Goal: Find specific page/section: Find specific page/section

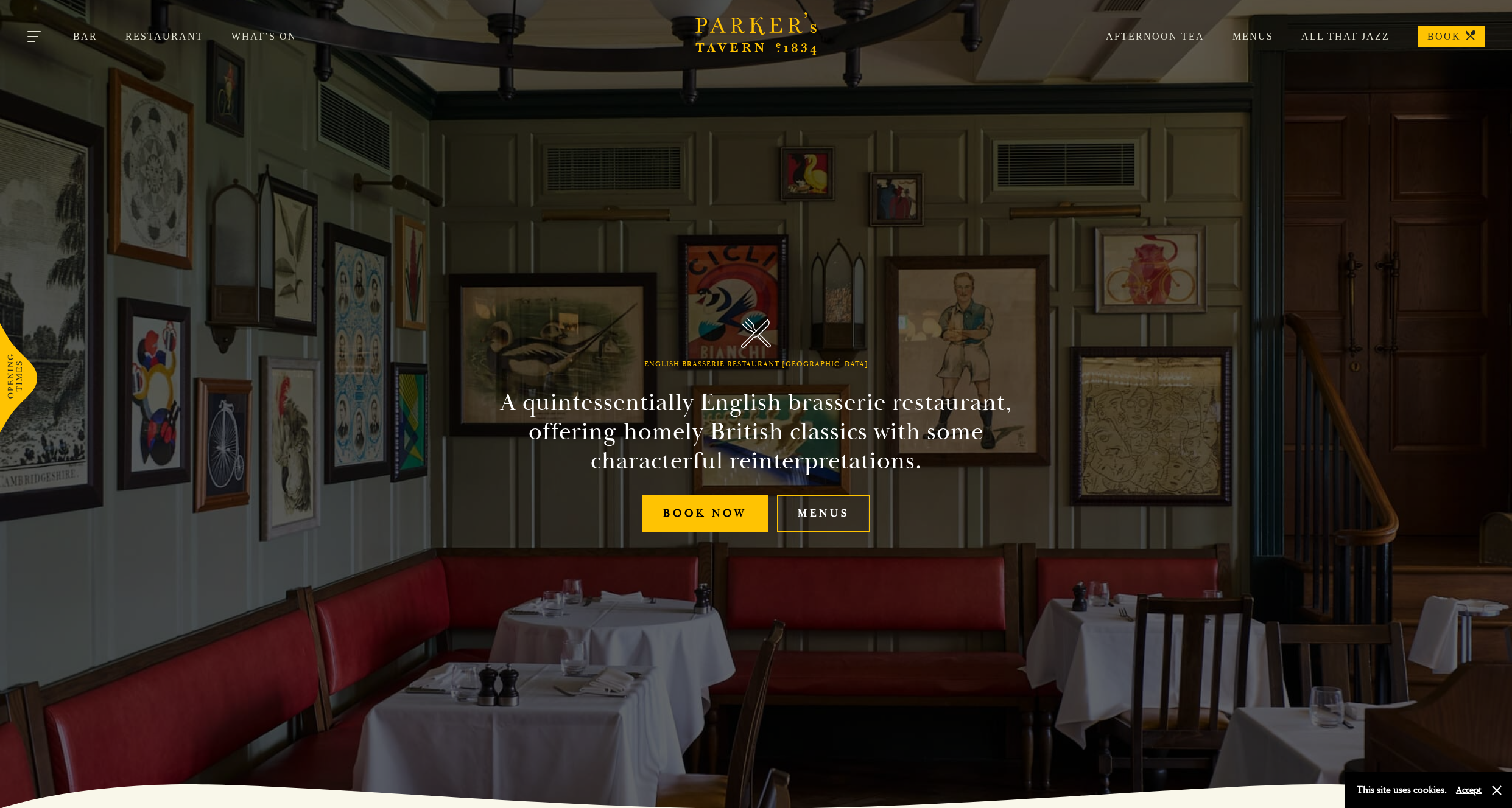
click at [40, 41] on button "Toggle navigation" at bounding box center [35, 39] width 52 height 52
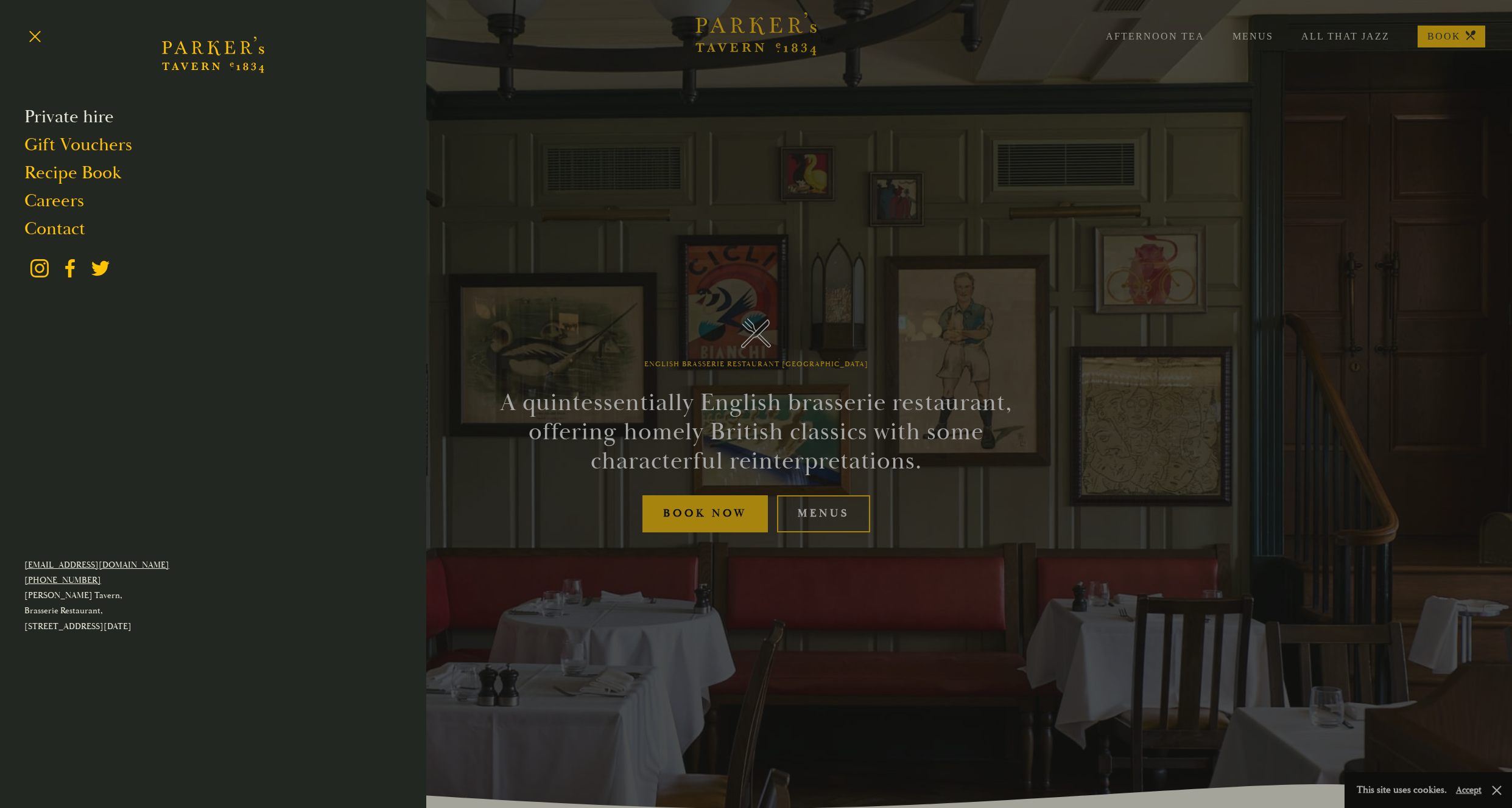
click at [81, 120] on link "Private hire" at bounding box center [69, 116] width 90 height 23
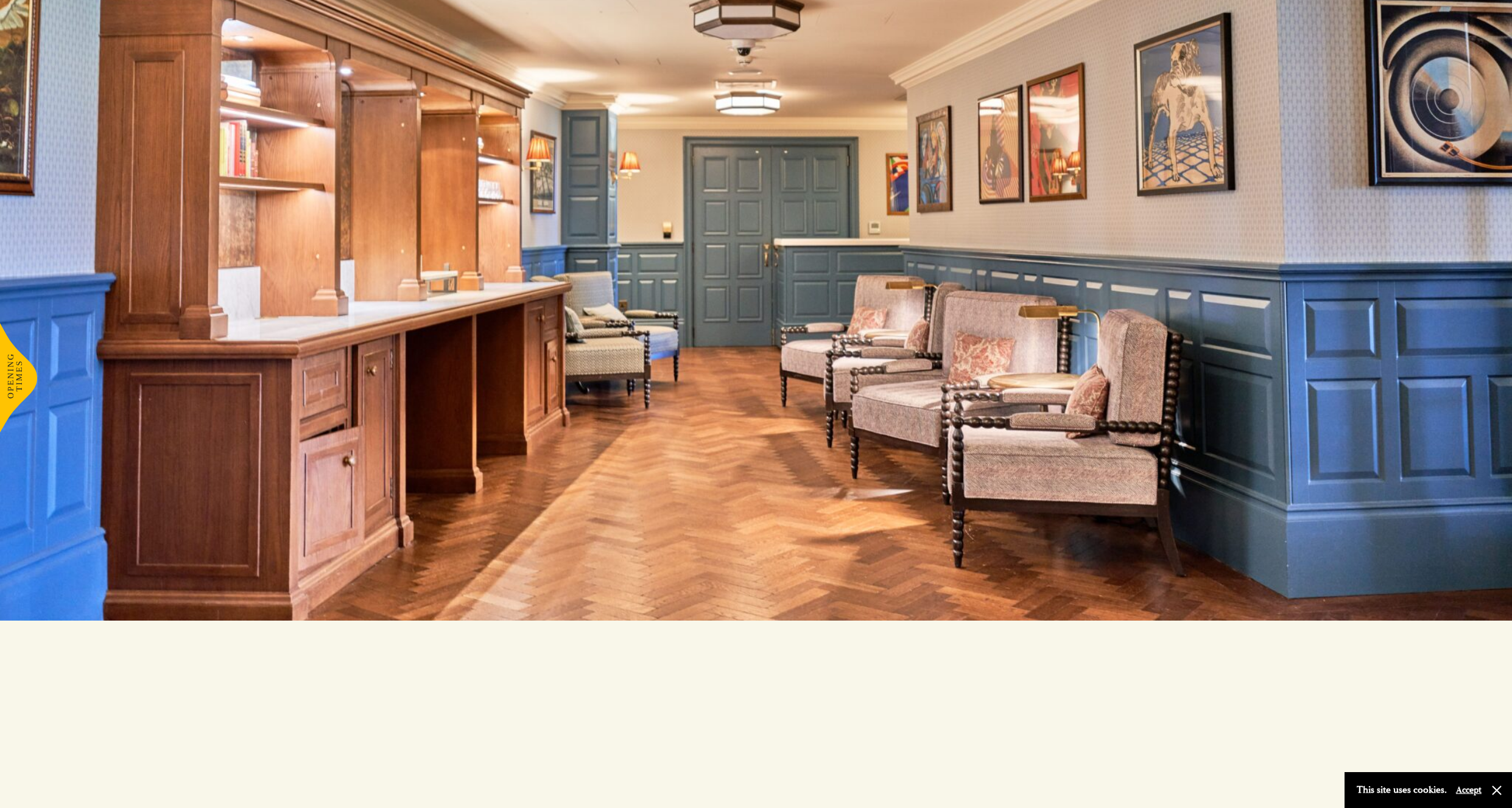
scroll to position [3284, 0]
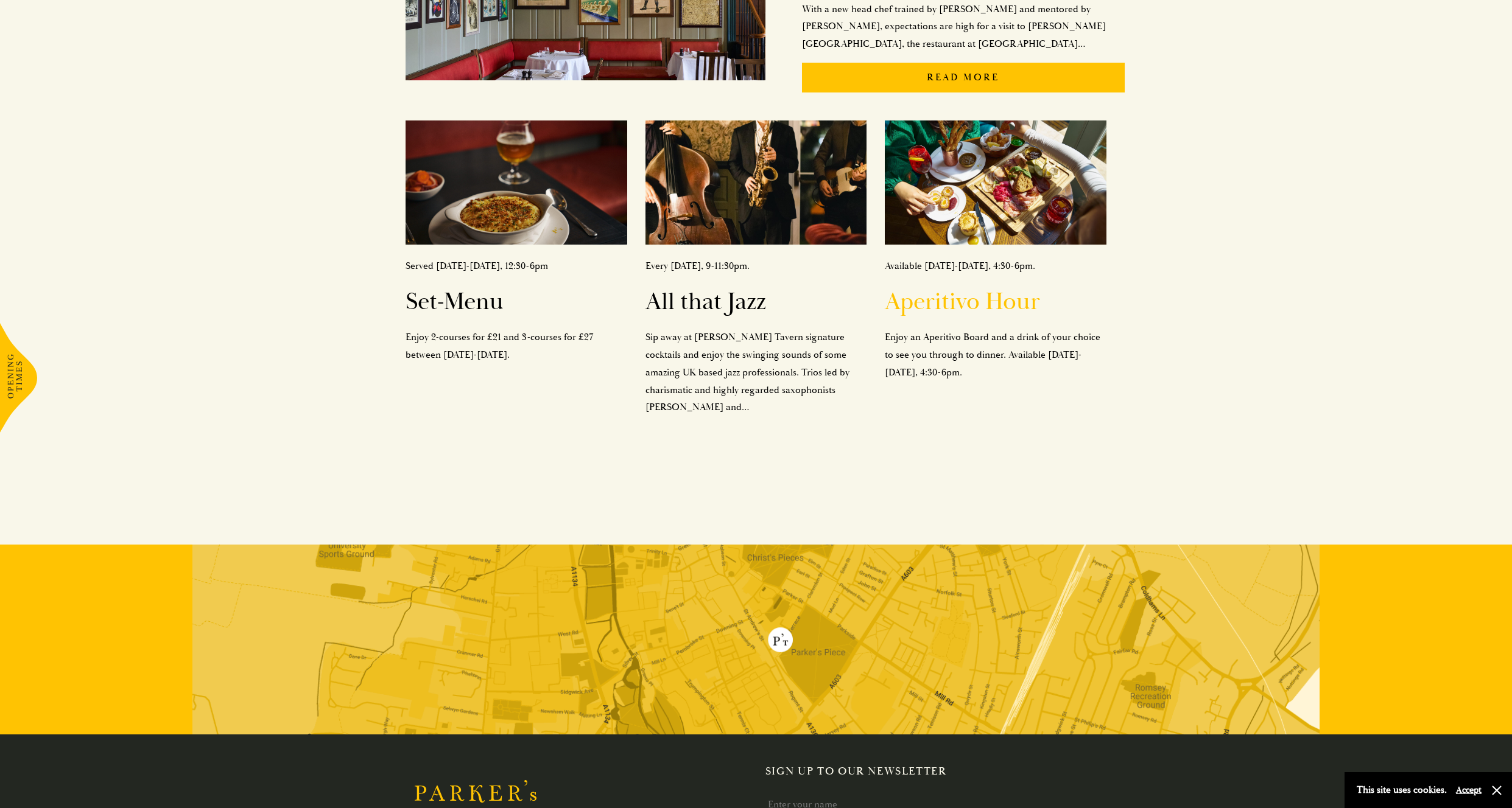
scroll to position [636, 0]
